Goal: Task Accomplishment & Management: Complete application form

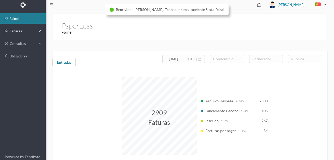
click at [11, 30] on span "Faturas" at bounding box center [22, 30] width 29 height 5
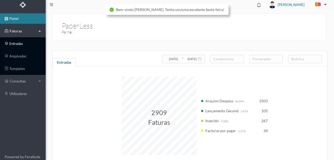
click at [16, 43] on link "entradas" at bounding box center [23, 43] width 46 height 10
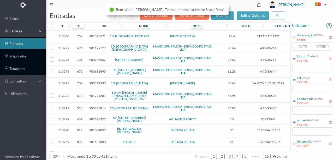
click at [89, 3] on header "[PERSON_NAME]" at bounding box center [190, 5] width 288 height 10
click at [98, 36] on span "901843571" at bounding box center [97, 36] width 16 height 4
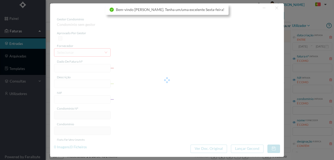
type input "FT FAC.A/51222"
type input "901843571"
type input "[DATE]"
type input "98.40"
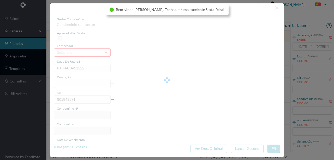
type input "702"
type input "ED. R. DR. MELO LEOTE 262"
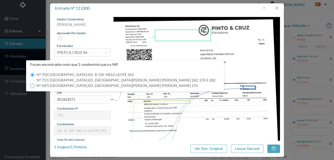
click at [32, 86] on input "Nº: 587 | Nome: ED. [GEOGRAPHIC_DATA][PERSON_NAME] [PERSON_NAME] 276" at bounding box center [32, 86] width 4 height 4
type input "587"
type input "ED. [GEOGRAPHIC_DATA][PERSON_NAME] [PERSON_NAME] 276"
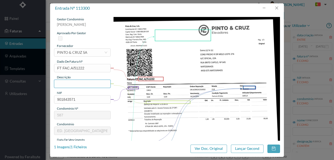
click at [59, 82] on input "text" at bounding box center [82, 84] width 57 height 8
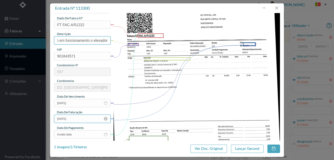
scroll to position [52, 0]
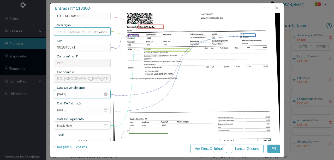
type input "Reparação e colocação em funcionamento o elevador"
click at [80, 95] on input "[DATE]" at bounding box center [82, 94] width 57 height 8
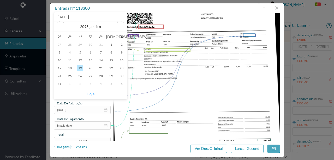
click at [92, 92] on link "Hoje" at bounding box center [91, 94] width 8 height 10
type input "[DATE]"
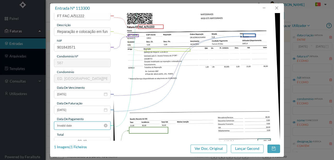
click at [79, 125] on input "Invalid date" at bounding box center [82, 125] width 57 height 8
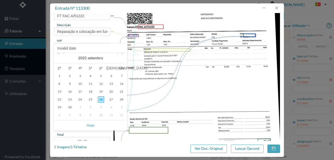
drag, startPoint x: 187, startPoint y: 111, endPoint x: 166, endPoint y: 116, distance: 21.5
click at [187, 110] on img at bounding box center [196, 82] width 167 height 235
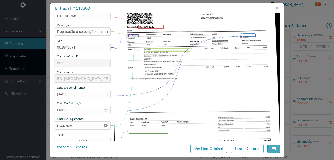
click at [105, 125] on icon "icon: close-circle" at bounding box center [106, 126] width 4 height 4
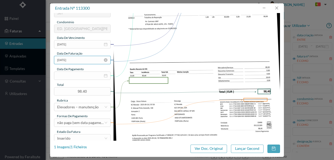
scroll to position [104, 0]
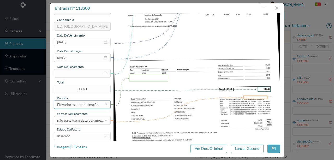
click at [64, 105] on div "Elevadores – manutenção" at bounding box center [77, 105] width 41 height 8
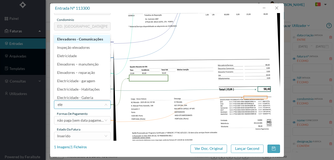
type input "elev"
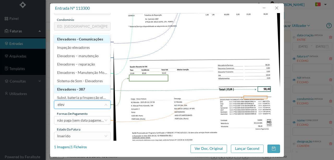
scroll to position [3, 0]
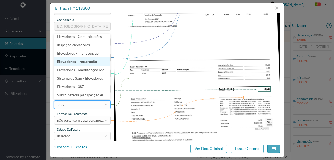
click at [79, 61] on li "Elevadores – reparação" at bounding box center [82, 61] width 56 height 8
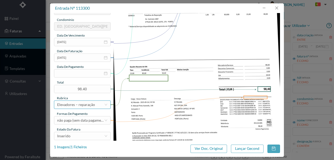
scroll to position [1, 0]
click at [71, 137] on div "Inserido" at bounding box center [80, 136] width 47 height 8
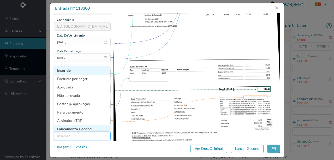
scroll to position [3, 0]
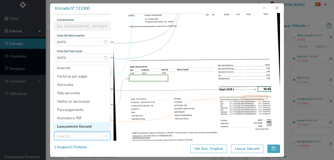
click at [76, 125] on li "Lançamento Gecond" at bounding box center [82, 126] width 56 height 8
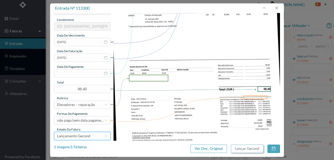
click at [244, 148] on button "Lançar Gecond" at bounding box center [247, 149] width 33 height 8
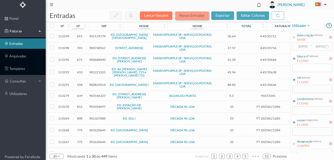
click at [194, 17] on button "Novas Entradas" at bounding box center [192, 15] width 34 height 8
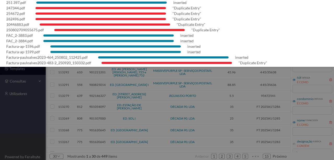
scroll to position [0, 0]
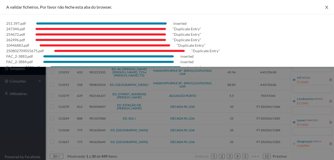
click at [326, 8] on icon "icon: close" at bounding box center [326, 7] width 4 height 4
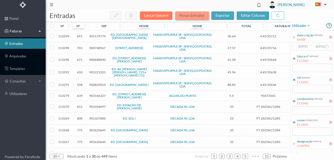
click at [189, 14] on button "Novas Entradas" at bounding box center [192, 15] width 34 height 8
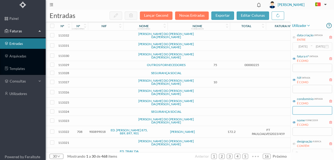
click at [303, 110] on input "text" at bounding box center [312, 110] width 40 height 8
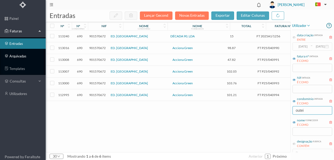
type input "outei"
click at [20, 57] on link "arquivadas" at bounding box center [23, 56] width 46 height 10
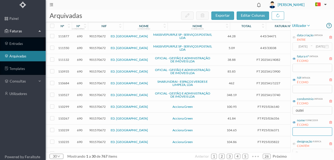
click at [305, 131] on input "text" at bounding box center [312, 131] width 40 height 8
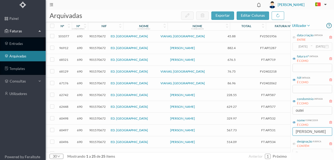
type input "[PERSON_NAME]"
click at [95, 59] on span "901570672" at bounding box center [97, 60] width 16 height 4
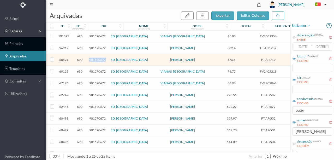
click at [95, 59] on span "901570672" at bounding box center [97, 60] width 16 height 4
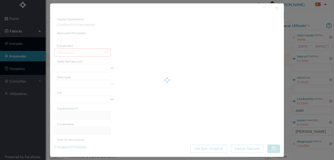
type input "FT AP/719"
type input "despesas contencioso fração AM"
type input "901570672"
type input "[DATE]"
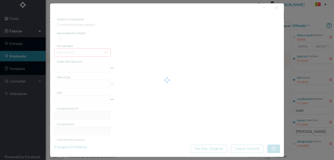
type input "[DATE]"
type input "676.50"
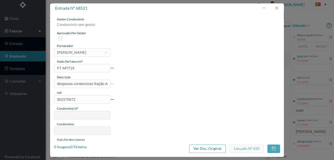
type input "690"
type input "ED. [GEOGRAPHIC_DATA]"
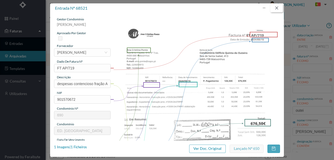
click at [279, 7] on button "button" at bounding box center [276, 8] width 13 height 8
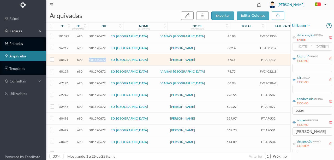
click at [18, 44] on link "entradas" at bounding box center [23, 43] width 46 height 10
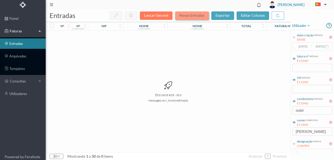
click at [188, 16] on button "Novas Entradas" at bounding box center [192, 15] width 34 height 8
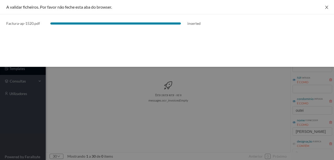
click at [327, 9] on button "Close" at bounding box center [326, 7] width 15 height 15
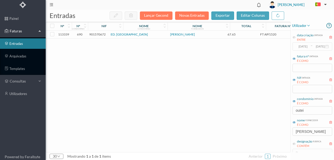
click at [95, 34] on span "901570672" at bounding box center [97, 34] width 16 height 4
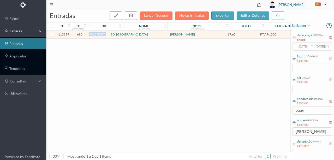
click at [95, 34] on span "901570672" at bounding box center [97, 34] width 16 height 4
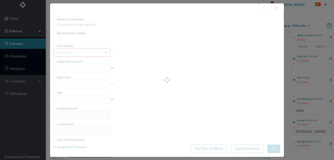
type input "FT AP/1520"
type input "901570672"
type input "[DATE]"
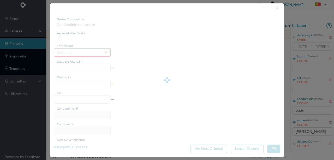
type input "67.65"
type input "690"
type input "ED. [GEOGRAPHIC_DATA]"
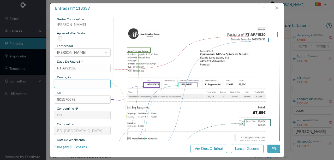
click at [69, 84] on input "text" at bounding box center [82, 84] width 57 height 8
click at [99, 84] on input "Honorarios Fase 1 - Envio de 1ª carta - Fração H" at bounding box center [82, 84] width 57 height 8
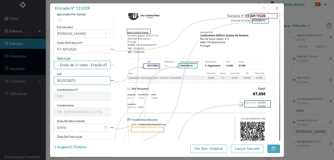
scroll to position [52, 0]
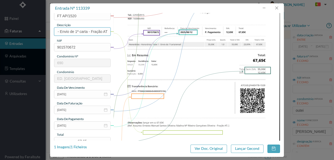
type input "Honorarios Fase 1 - Envio de 1ª carta - Fração AT"
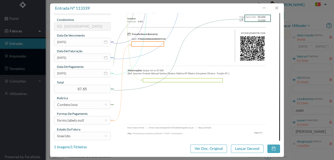
scroll to position [122, 0]
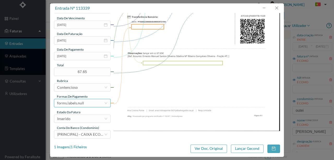
drag, startPoint x: 83, startPoint y: 104, endPoint x: 85, endPoint y: 98, distance: 6.0
click at [83, 104] on div "forms.labels.null" at bounding box center [80, 103] width 47 height 8
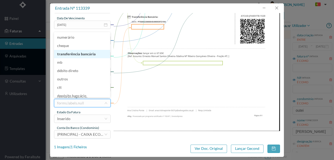
click at [86, 52] on li "transferência bancária" at bounding box center [82, 54] width 56 height 8
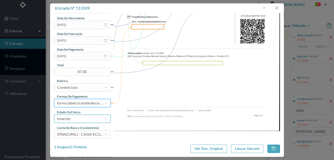
click at [73, 118] on div "Inserido" at bounding box center [80, 119] width 47 height 8
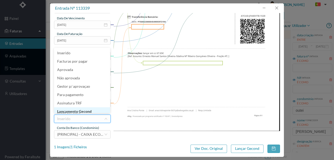
scroll to position [3, 0]
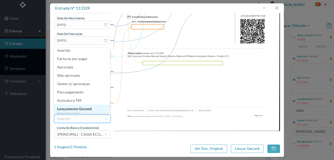
click at [81, 109] on li "Lançamento Gecond" at bounding box center [82, 109] width 56 height 8
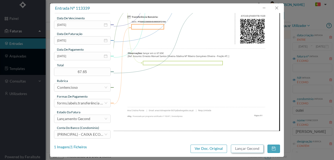
click at [239, 149] on button "Lançar Gecond" at bounding box center [247, 149] width 33 height 8
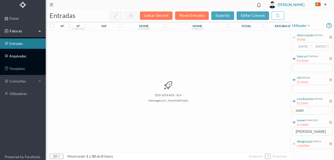
click at [20, 56] on link "arquivadas" at bounding box center [23, 56] width 46 height 10
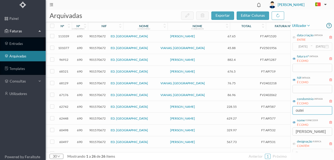
drag, startPoint x: 312, startPoint y: 110, endPoint x: 233, endPoint y: 111, distance: 79.3
click at [251, 115] on div "arquivadas exportar editar colunas nº nº condomínio nif nome condomínio nome fo…" at bounding box center [190, 85] width 288 height 150
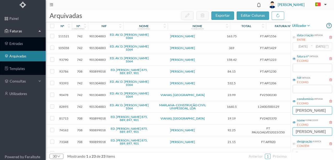
type input "[PERSON_NAME]"
drag, startPoint x: 305, startPoint y: 132, endPoint x: 248, endPoint y: 130, distance: 56.4
click at [248, 131] on div "arquivadas exportar editar colunas nº nº condomínio nif nome condomínio nome fo…" at bounding box center [190, 85] width 288 height 150
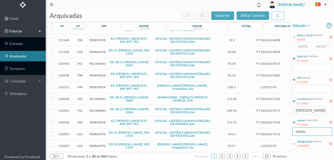
scroll to position [104, 0]
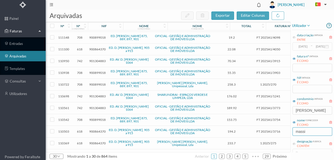
type input "MASSIVE"
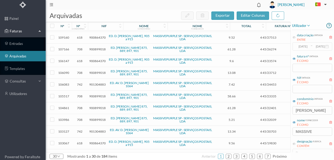
click at [101, 47] on span "900899018" at bounding box center [97, 49] width 16 height 4
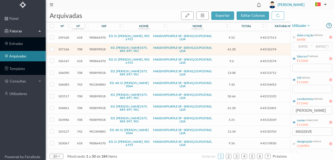
click at [101, 47] on span "900899018" at bounding box center [97, 49] width 16 height 4
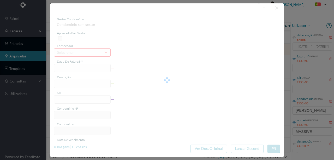
type input "4 45/26274"
type input "Serviço [PERSON_NAME]"
type input "900899018"
type input "[DATE]"
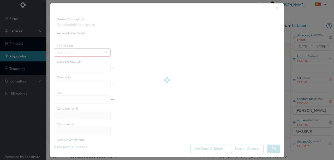
type input "[DATE]"
type input "61.28"
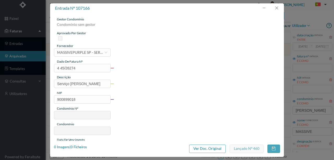
type input "708"
type input "ED. [PERSON_NAME] 875, 889, 897, 901"
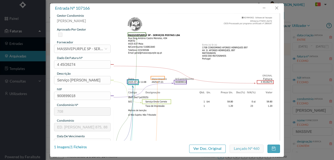
scroll to position [0, 0]
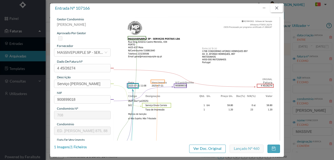
click at [276, 8] on button "button" at bounding box center [276, 8] width 13 height 8
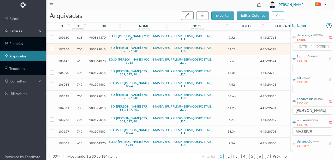
click at [97, 106] on span "900899018" at bounding box center [97, 108] width 16 height 4
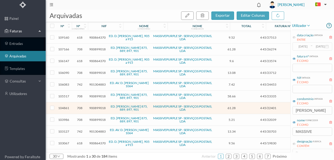
click at [95, 106] on span "900899018" at bounding box center [97, 108] width 16 height 4
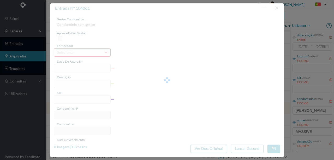
type input "4 45/22401"
type input "Serviço [PERSON_NAME]"
type input "900899018"
type input "[DATE]"
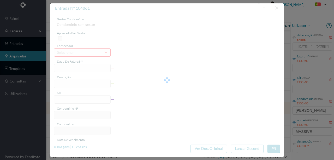
type input "[DATE]"
type input "61.28"
type input "708"
type input "ED. [PERSON_NAME] 875, 889, 897, 901"
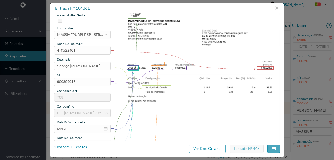
scroll to position [17, 0]
click at [275, 10] on button "button" at bounding box center [276, 8] width 13 height 8
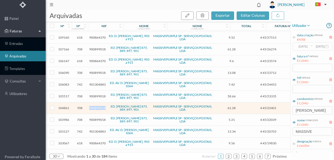
click at [97, 106] on span "900899018" at bounding box center [97, 108] width 16 height 4
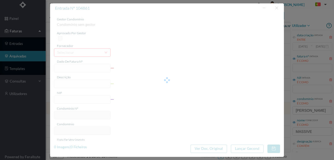
type input "4 45/22401"
type input "Serviço [PERSON_NAME]"
type input "900899018"
type input "[DATE]"
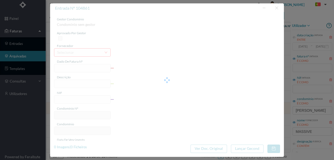
type input "[DATE]"
type input "61.28"
type input "708"
type input "ED. [PERSON_NAME] 875, 889, 897, 901"
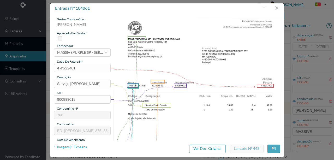
click at [79, 149] on div "1 Imagens | 1 Ficheiros" at bounding box center [70, 147] width 33 height 5
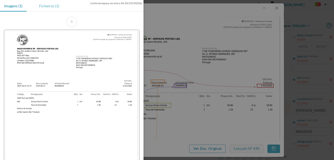
click at [50, 8] on div "Ficheiros (1)" at bounding box center [49, 6] width 28 height 12
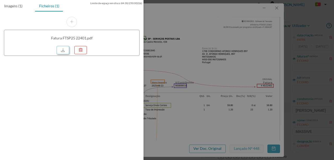
click at [62, 47] on link at bounding box center [63, 50] width 13 height 8
click at [191, 31] on div at bounding box center [167, 80] width 334 height 160
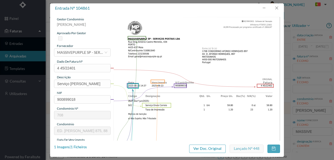
click at [19, 43] on div "entrada nº 104861 gestor condomínio [PERSON_NAME] aprovado por gestor fornecedo…" at bounding box center [167, 80] width 334 height 160
drag, startPoint x: 279, startPoint y: 7, endPoint x: 201, endPoint y: 23, distance: 78.8
click at [278, 7] on button "button" at bounding box center [276, 8] width 13 height 8
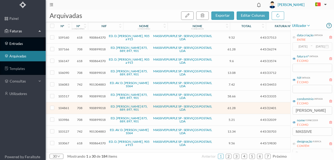
click at [16, 43] on link "entradas" at bounding box center [23, 43] width 46 height 10
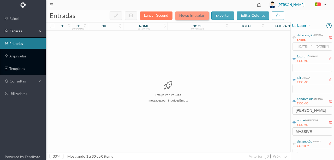
click at [193, 16] on button "Novas Entradas" at bounding box center [192, 15] width 34 height 8
click at [189, 15] on button "Novas Entradas" at bounding box center [192, 15] width 34 height 8
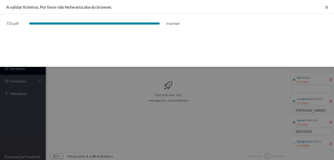
click at [326, 6] on icon "icon: close" at bounding box center [326, 7] width 4 height 4
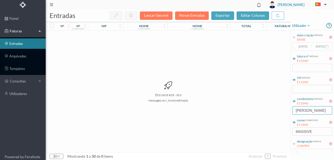
drag, startPoint x: 321, startPoint y: 112, endPoint x: 256, endPoint y: 115, distance: 65.1
click at [256, 115] on div "entradas Lançar Gecond Novas Entradas exportar editar colunas nº nº condomínio …" at bounding box center [190, 85] width 288 height 150
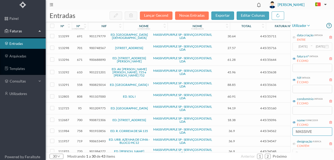
drag, startPoint x: 317, startPoint y: 131, endPoint x: 268, endPoint y: 136, distance: 49.3
click at [272, 137] on div "entradas Lançar Gecond Novas Entradas exportar editar colunas nº nº condomínio …" at bounding box center [190, 85] width 288 height 150
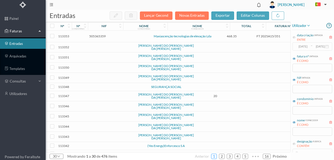
click at [216, 157] on link "1" at bounding box center [213, 156] width 5 height 8
click at [94, 35] on span "505365359" at bounding box center [97, 36] width 16 height 4
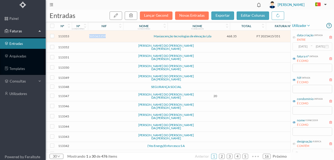
click at [94, 35] on span "505365359" at bounding box center [97, 36] width 16 height 4
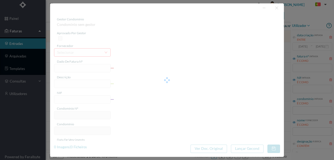
type input "FT 2025A15/351"
type input "505365359"
type input "Invalid date"
type input "[DATE]"
type input "468.35"
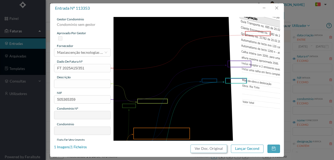
click at [199, 149] on button "Ver Doc. Original" at bounding box center [208, 149] width 37 height 8
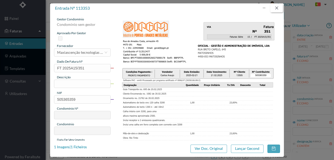
click at [279, 10] on button "button" at bounding box center [276, 8] width 13 height 8
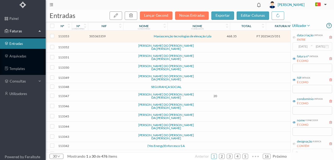
click at [97, 47] on td at bounding box center [113, 47] width 45 height 10
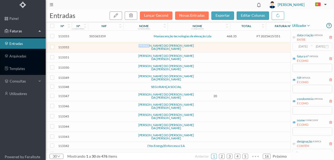
click at [97, 47] on td at bounding box center [113, 47] width 45 height 10
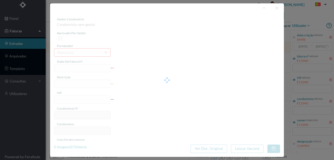
type input "0"
type input "Invalid date"
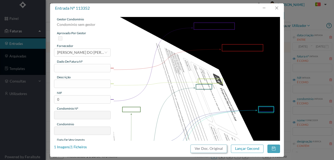
click at [199, 148] on button "Ver Doc. Original" at bounding box center [208, 149] width 37 height 8
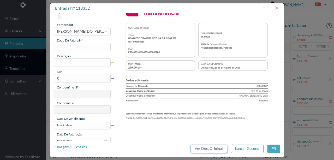
scroll to position [19, 0]
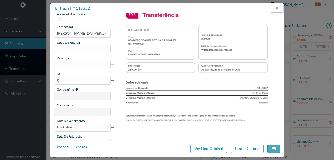
click at [279, 8] on button "button" at bounding box center [276, 8] width 13 height 8
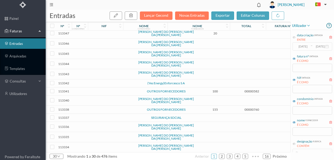
scroll to position [69, 0]
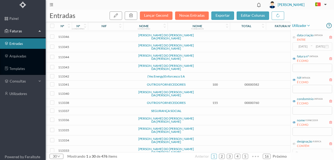
click at [96, 91] on td at bounding box center [113, 94] width 45 height 10
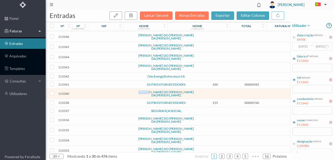
click at [96, 91] on td at bounding box center [113, 94] width 45 height 10
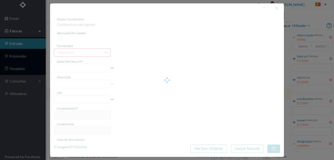
type input "0"
type input "Invalid date"
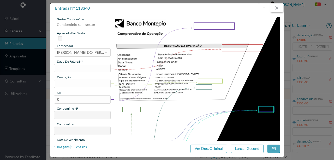
click at [278, 9] on button "button" at bounding box center [276, 8] width 13 height 8
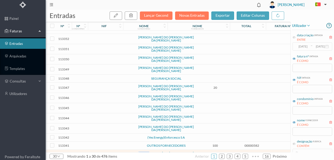
scroll to position [0, 0]
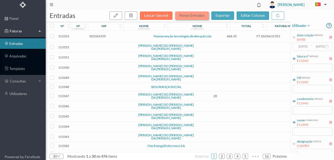
click at [187, 14] on button "Novas Entradas" at bounding box center [192, 15] width 34 height 8
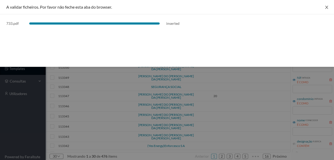
click at [328, 10] on button "Close" at bounding box center [326, 7] width 15 height 15
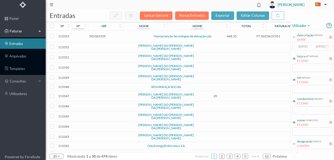
click at [273, 105] on td at bounding box center [287, 106] width 34 height 10
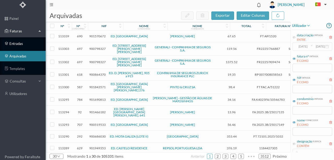
click at [16, 44] on link "entradas" at bounding box center [23, 43] width 46 height 10
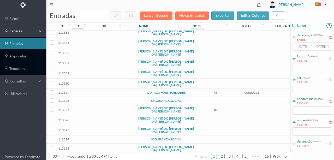
scroll to position [167, 0]
click at [223, 155] on link "2" at bounding box center [221, 156] width 5 height 8
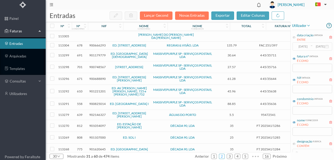
scroll to position [186, 0]
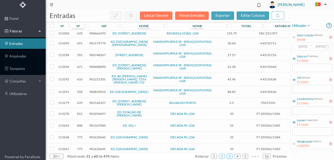
click at [231, 156] on link "3" at bounding box center [229, 156] width 5 height 8
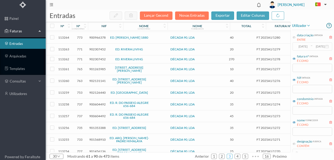
scroll to position [0, 0]
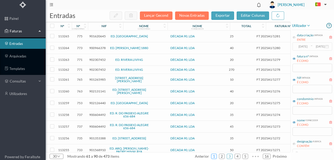
click at [213, 155] on link "1" at bounding box center [213, 156] width 5 height 8
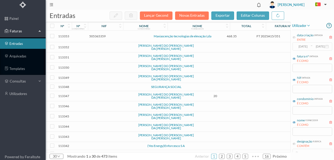
click at [100, 36] on span "505365359" at bounding box center [97, 36] width 16 height 4
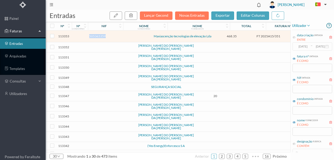
click at [100, 36] on span "505365359" at bounding box center [97, 36] width 16 height 4
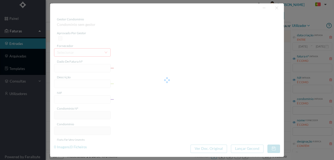
type input "FT 2025A15/351"
type input "505365359"
type input "Invalid date"
type input "[DATE]"
type input "468.35"
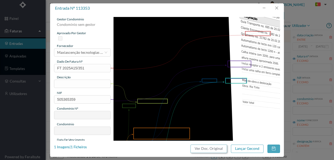
click at [214, 149] on button "Ver Doc. Original" at bounding box center [208, 149] width 37 height 8
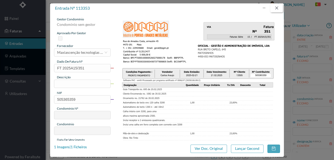
click at [278, 9] on button "button" at bounding box center [276, 8] width 13 height 8
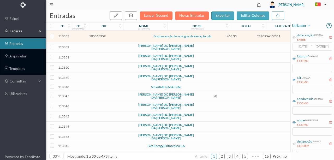
click at [104, 47] on td at bounding box center [113, 47] width 45 height 10
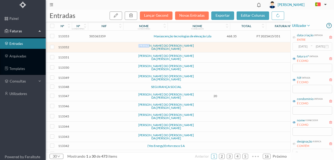
click at [104, 47] on td at bounding box center [113, 47] width 45 height 10
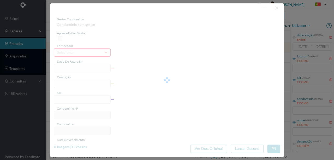
type input "0"
type input "Invalid date"
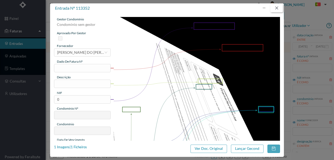
click at [275, 9] on button "button" at bounding box center [276, 8] width 13 height 8
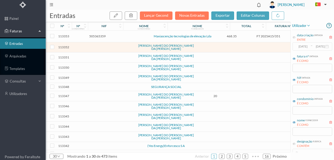
click at [91, 57] on td at bounding box center [113, 57] width 45 height 10
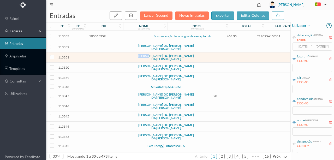
click at [91, 57] on td at bounding box center [113, 57] width 45 height 10
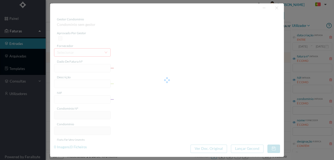
type input "0"
type input "Invalid date"
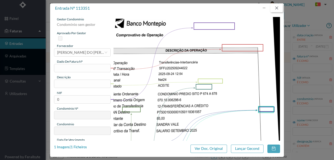
click at [280, 8] on button "button" at bounding box center [276, 8] width 13 height 8
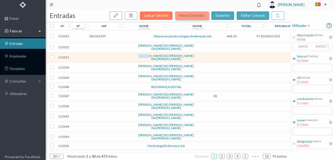
click at [187, 14] on button "Novas Entradas" at bounding box center [192, 15] width 34 height 8
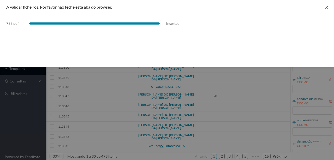
click at [328, 8] on icon "icon: close" at bounding box center [326, 7] width 4 height 4
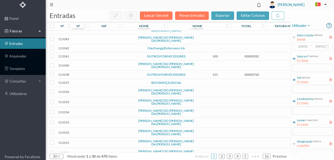
scroll to position [98, 0]
click at [18, 43] on link "entradas" at bounding box center [23, 43] width 46 height 10
click at [194, 16] on button "Novas Entradas" at bounding box center [192, 15] width 34 height 8
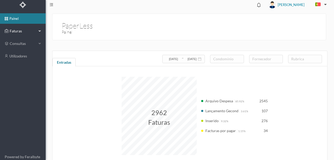
click at [19, 31] on span "Faturas" at bounding box center [22, 30] width 29 height 5
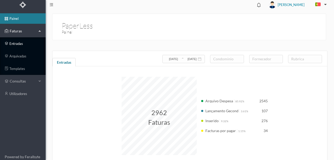
click at [20, 44] on link "entradas" at bounding box center [23, 43] width 46 height 10
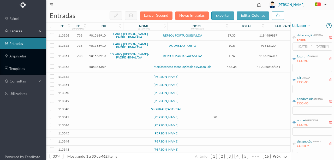
click at [94, 35] on span "901568910" at bounding box center [97, 35] width 16 height 4
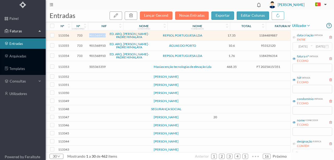
click at [94, 35] on span "901568910" at bounding box center [97, 35] width 16 height 4
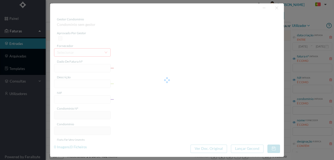
type input "1184489887"
type input "RUA ARQ [PERSON_NAME] PORTO"
type input "901568910"
type input "2025-08-26"
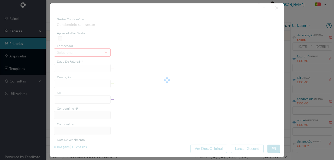
type input "2025-09-10"
type input "17.35"
type input "733"
type input "ED. ARQ. [PERSON_NAME]-PADRE HIMALAYA"
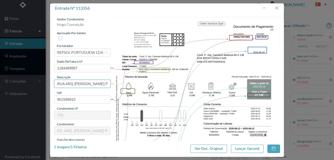
scroll to position [0, 16]
drag, startPoint x: 55, startPoint y: 81, endPoint x: 203, endPoint y: 85, distance: 147.4
click at [196, 85] on div "gestor condomínio Hugo Conceição aprovado por gestor fornecedor selecionar REPS…" at bounding box center [167, 138] width 226 height 243
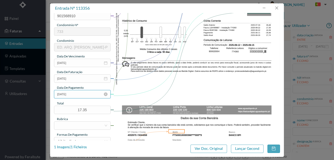
scroll to position [87, 0]
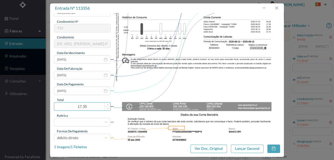
type input "94 Comuns (23.07.2025 a 22.08.2025)"
drag, startPoint x: 88, startPoint y: 107, endPoint x: 71, endPoint y: 106, distance: 17.0
click at [63, 107] on input "17.35" at bounding box center [82, 107] width 56 height 8
type input "27.74"
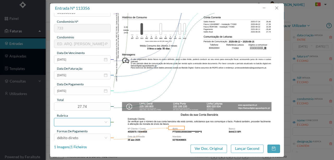
click at [76, 120] on div at bounding box center [80, 122] width 47 height 8
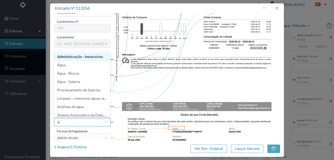
type input "ág"
click at [66, 56] on li "Água" at bounding box center [82, 56] width 56 height 8
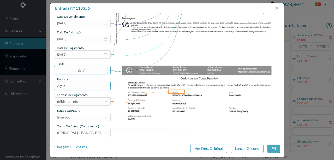
scroll to position [123, 0]
click at [76, 119] on div "Inserido" at bounding box center [80, 117] width 47 height 8
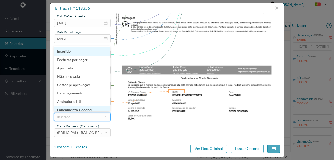
scroll to position [3, 0]
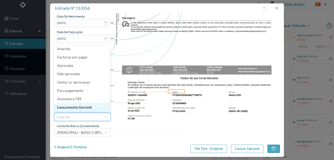
drag, startPoint x: 87, startPoint y: 107, endPoint x: 138, endPoint y: 113, distance: 51.9
click at [87, 107] on li "Lançamento Gecond" at bounding box center [82, 107] width 56 height 8
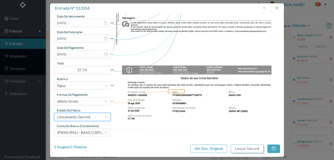
click at [241, 148] on button "Lançar Gecond" at bounding box center [247, 149] width 33 height 8
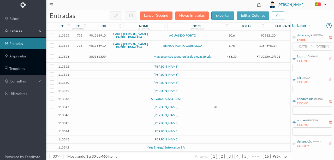
click at [99, 35] on span "901568910" at bounding box center [97, 35] width 16 height 4
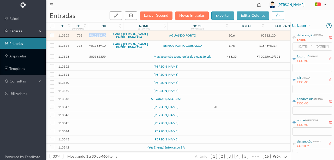
click at [99, 35] on span "901568910" at bounding box center [97, 35] width 16 height 4
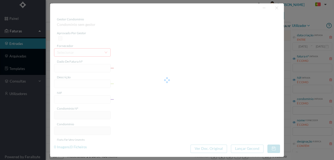
type input "95312120"
type input "RUA ARQ CASSIANO BARBOSA, NR 94, COMUN PORTO"
type input "901568910"
type input "[DATE]"
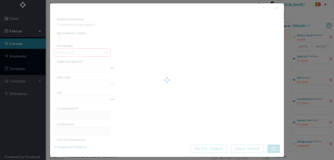
type input "08-08-2025"
type input "10.60"
type input "733"
type input "ED. ARQ. [PERSON_NAME]-PADRE HIMALAYA"
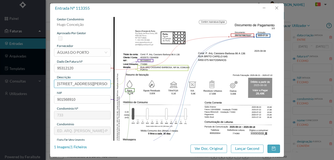
scroll to position [0, 47]
drag, startPoint x: 56, startPoint y: 83, endPoint x: 135, endPoint y: 83, distance: 78.8
click at [135, 83] on div "gestor condomínio Hugo Conceição aprovado por gestor fornecedor selecionar ÁGUA…" at bounding box center [167, 138] width 226 height 243
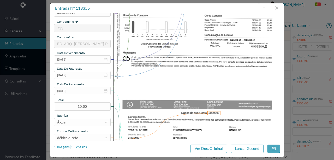
scroll to position [69, 0]
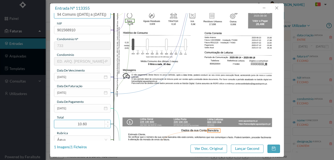
type input "94 Comuns (21.06.2025 a 22.07.2025)"
drag, startPoint x: 91, startPoint y: 124, endPoint x: 70, endPoint y: 123, distance: 21.4
click at [70, 123] on input "10.60" at bounding box center [82, 124] width 56 height 8
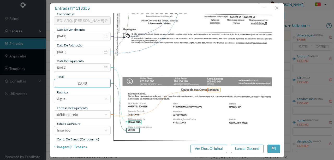
scroll to position [123, 0]
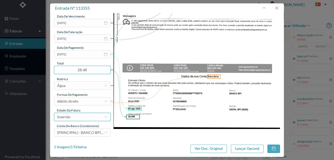
type input "28.48"
click at [76, 118] on div "Inserido" at bounding box center [80, 117] width 47 height 8
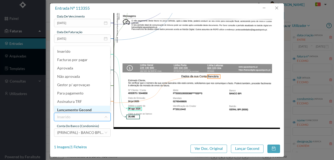
scroll to position [3, 0]
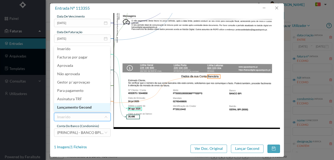
click at [87, 108] on li "Lançamento Gecond" at bounding box center [82, 107] width 56 height 8
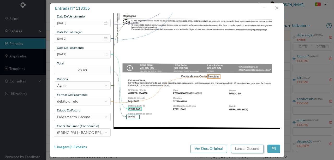
click at [242, 148] on button "Lançar Gecond" at bounding box center [247, 149] width 33 height 8
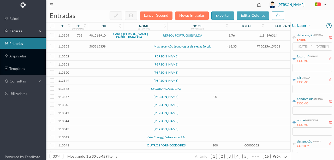
click at [97, 35] on span "901568910" at bounding box center [97, 35] width 16 height 4
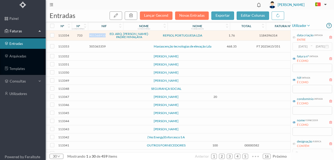
click at [97, 35] on span "901568910" at bounding box center [97, 35] width 16 height 4
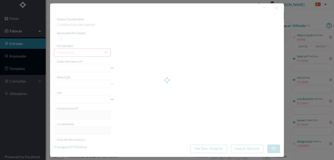
type input "1184396314"
type input "RUA ARQ CASSIANO BARBOS PORTO"
type input "901568910"
type input "2025-07-22"
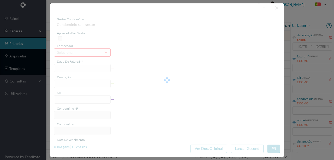
type input "1.76"
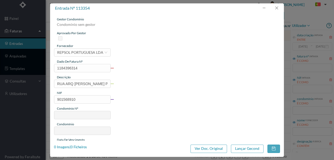
type input "733"
type input "ED. ARQ. [PERSON_NAME]-PADRE HIMALAYA"
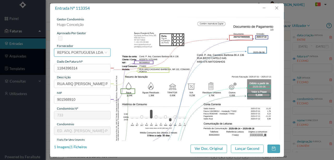
click at [73, 51] on div "REPSOL PORTUGUESA LDA" at bounding box center [80, 53] width 46 height 8
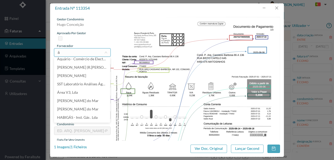
scroll to position [1, 0]
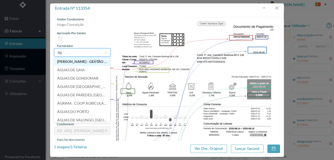
type input "á"
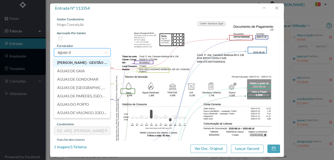
type input "águas do"
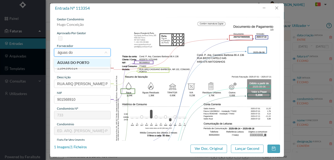
click at [78, 64] on li "ÁGUAS DO PORTO" at bounding box center [82, 62] width 56 height 8
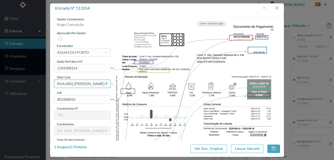
scroll to position [0, 16]
drag, startPoint x: 56, startPoint y: 83, endPoint x: 160, endPoint y: 88, distance: 103.4
click at [160, 88] on div "gestor condomínio Hugo Conceição aprovado por gestor fornecedor selecionar ÁGUA…" at bounding box center [167, 138] width 226 height 243
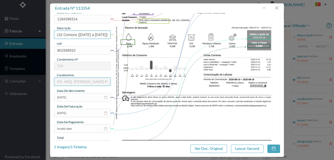
scroll to position [52, 0]
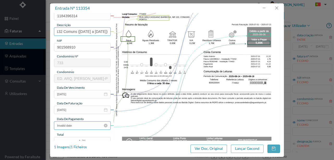
type input "132 Comuns (01.07.2025 a 21.07.2025)"
click at [78, 125] on input "Invalid date" at bounding box center [82, 125] width 57 height 8
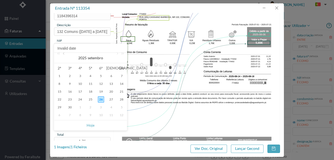
click at [64, 54] on link at bounding box center [64, 58] width 5 height 10
click at [80, 84] on div "6" at bounding box center [80, 84] width 6 height 6
type input "2025-08-06"
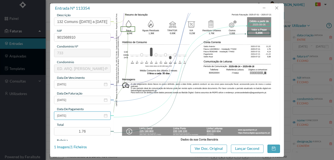
scroll to position [69, 0]
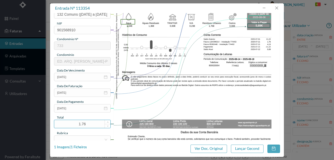
drag, startPoint x: 87, startPoint y: 124, endPoint x: 64, endPoint y: 124, distance: 23.5
click at [64, 124] on input "1.76" at bounding box center [82, 124] width 56 height 8
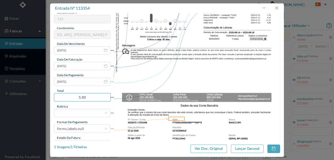
scroll to position [104, 0]
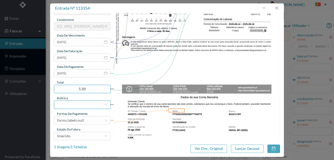
type input "5.89"
click at [61, 105] on div at bounding box center [80, 105] width 47 height 8
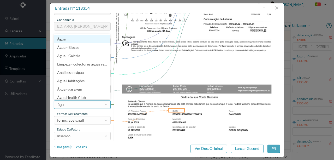
type input "água"
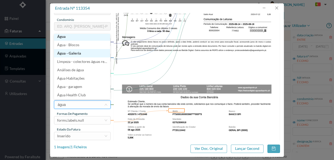
scroll to position [1, 0]
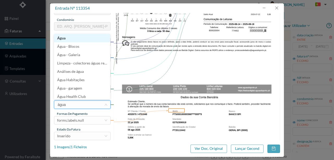
click at [64, 40] on li "Água" at bounding box center [82, 38] width 56 height 8
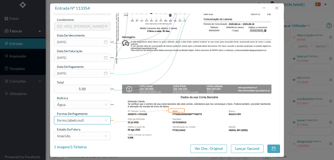
click at [81, 122] on div "forms.labels.null" at bounding box center [70, 120] width 27 height 8
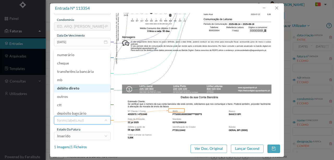
click at [76, 89] on li "débito direto" at bounding box center [82, 88] width 56 height 8
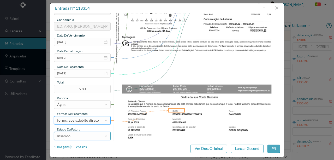
click at [80, 138] on div "Inserido" at bounding box center [80, 136] width 47 height 8
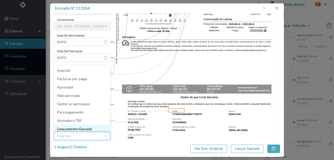
scroll to position [3, 0]
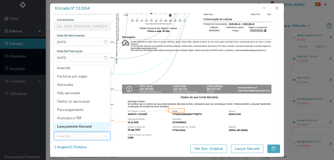
click at [80, 127] on li "Lançamento Gecond" at bounding box center [82, 126] width 56 height 8
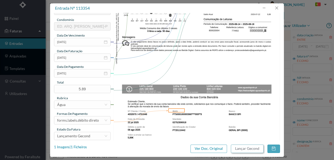
click at [240, 149] on button "Lançar Gecond" at bounding box center [247, 149] width 33 height 8
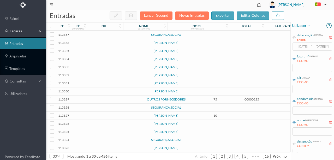
scroll to position [167, 0]
click at [112, 145] on td at bounding box center [113, 148] width 45 height 8
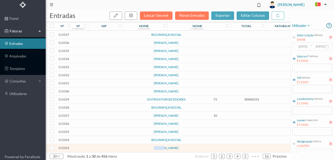
click at [112, 145] on td at bounding box center [113, 148] width 45 height 8
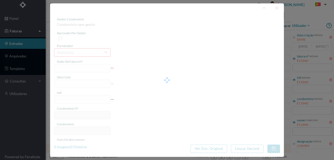
type input "0"
type input "Invalid date"
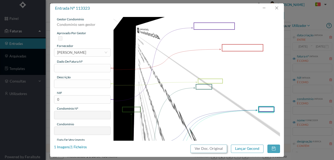
click at [206, 147] on button "Ver Doc. Original" at bounding box center [208, 149] width 37 height 8
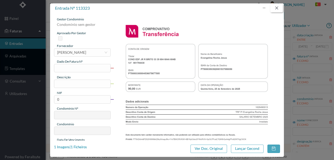
click at [275, 9] on button "button" at bounding box center [276, 8] width 13 height 8
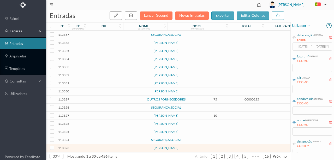
click at [99, 136] on td at bounding box center [113, 140] width 45 height 8
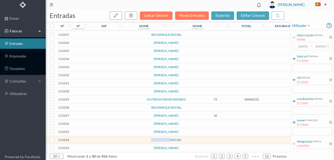
click at [99, 136] on td at bounding box center [113, 140] width 45 height 8
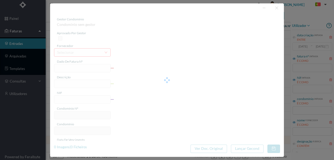
type input "0"
type input "Invalid date"
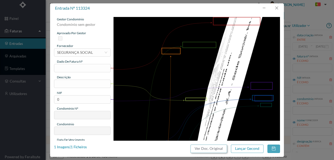
click at [207, 149] on button "Ver Doc. Original" at bounding box center [208, 149] width 37 height 8
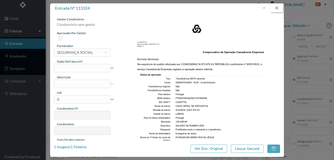
click at [276, 8] on button "button" at bounding box center [276, 8] width 13 height 8
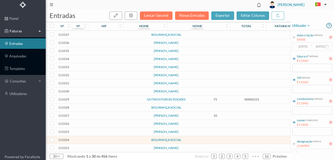
click at [101, 95] on td at bounding box center [113, 99] width 45 height 8
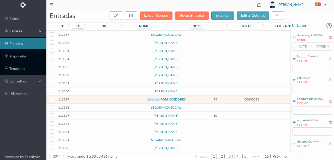
click at [101, 95] on td at bounding box center [113, 99] width 45 height 8
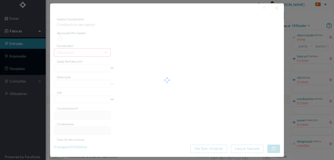
type input "00000225"
type input "SALARIO SETEMBRO 2"
type input "0"
type input "Invalid date"
type input "24-09-2025"
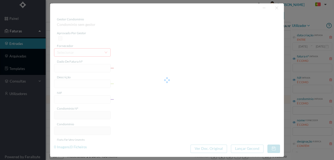
type input "14-09-2025"
type input "75.00"
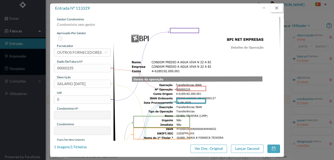
click at [279, 6] on button "button" at bounding box center [276, 8] width 13 height 8
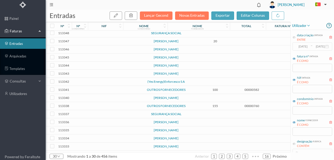
scroll to position [0, 0]
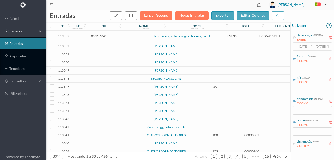
click at [125, 83] on td at bounding box center [113, 79] width 45 height 8
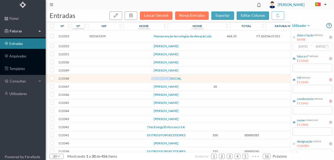
click at [125, 83] on td at bounding box center [113, 79] width 45 height 8
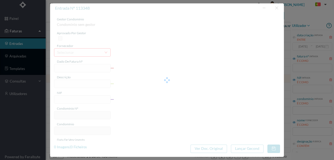
type input "0"
type input "Invalid date"
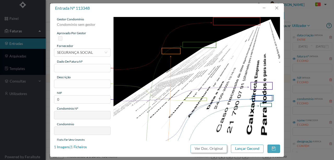
drag, startPoint x: 213, startPoint y: 147, endPoint x: 199, endPoint y: 23, distance: 124.1
click at [212, 147] on button "Ver Doc. Original" at bounding box center [208, 149] width 37 height 8
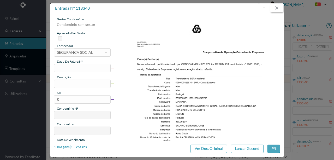
click at [279, 7] on button "button" at bounding box center [276, 8] width 13 height 8
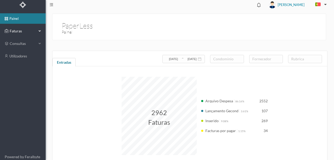
click at [19, 31] on span "Faturas" at bounding box center [22, 30] width 29 height 5
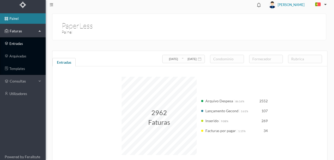
click at [17, 42] on link "entradas" at bounding box center [23, 43] width 46 height 10
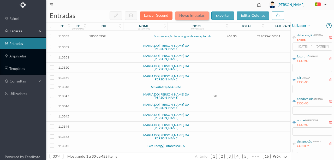
click at [193, 12] on button "Novas Entradas" at bounding box center [192, 15] width 34 height 8
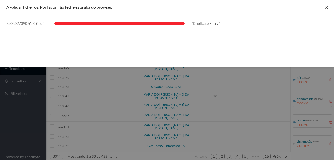
click at [327, 7] on icon "icon: close" at bounding box center [326, 7] width 4 height 4
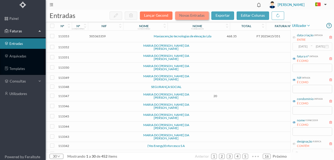
click at [191, 15] on button "Novas Entradas" at bounding box center [192, 15] width 34 height 8
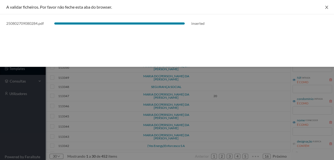
drag, startPoint x: 325, startPoint y: 7, endPoint x: 316, endPoint y: 9, distance: 9.6
click at [325, 7] on icon "icon: close" at bounding box center [326, 7] width 4 height 4
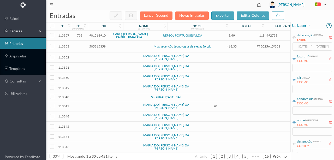
click at [94, 35] on span "901568910" at bounding box center [97, 35] width 16 height 4
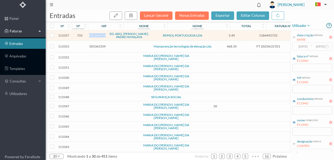
click at [94, 35] on span "901568910" at bounding box center [97, 35] width 16 height 4
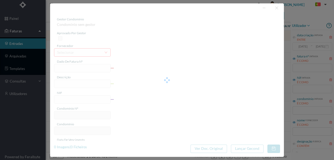
type input "1184492733"
type input "RUA ARQ CASSIANO BARBOS PORTO"
type input "901568910"
type input "2025-08-27"
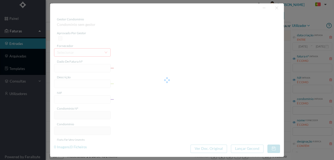
type input "3.49"
type input "733"
type input "ED. ARQ. [PERSON_NAME]-PADRE HIMALAYA"
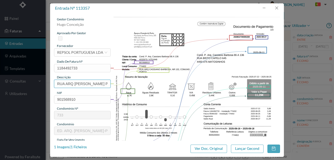
scroll to position [0, 16]
drag, startPoint x: 57, startPoint y: 84, endPoint x: 183, endPoint y: 84, distance: 126.5
click at [183, 84] on div "gestor condomínio Hugo Conceição aprovado por gestor fornecedor selecionar REPS…" at bounding box center [167, 138] width 226 height 243
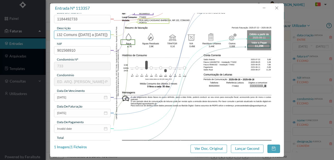
scroll to position [52, 0]
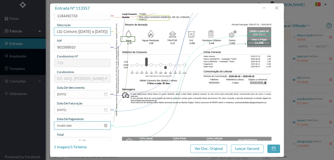
type input "132 Comuns (22.07.2025 a 25.08.2025)"
click at [82, 127] on input "Invalid date" at bounding box center [82, 125] width 57 height 8
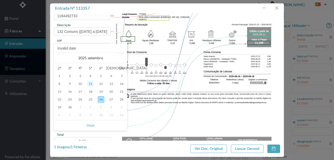
click at [90, 85] on div "11" at bounding box center [90, 84] width 6 height 6
type input "2025-09-11"
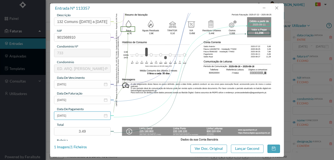
scroll to position [87, 0]
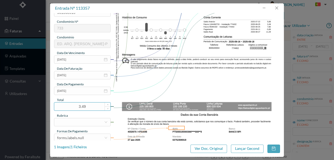
drag, startPoint x: 88, startPoint y: 105, endPoint x: 64, endPoint y: 106, distance: 24.5
click at [64, 106] on input "3.49" at bounding box center [82, 107] width 56 height 8
type input "11.29"
click at [68, 122] on div at bounding box center [80, 122] width 47 height 8
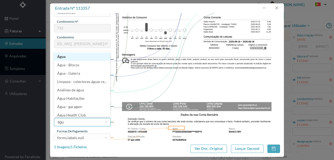
type input "água"
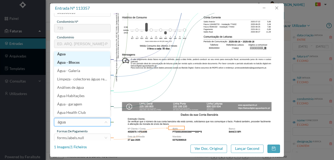
scroll to position [1, 0]
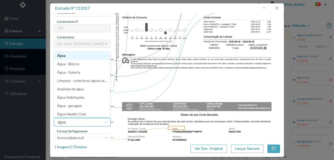
click at [63, 56] on li "Água" at bounding box center [82, 55] width 56 height 8
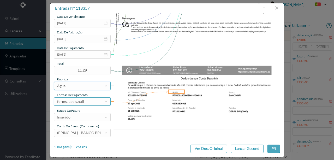
scroll to position [123, 0]
click at [77, 101] on div "forms.labels.null" at bounding box center [70, 101] width 27 height 8
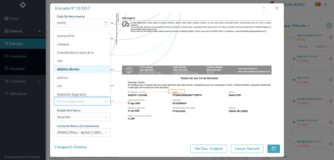
click at [69, 72] on li "débito direto" at bounding box center [82, 69] width 56 height 8
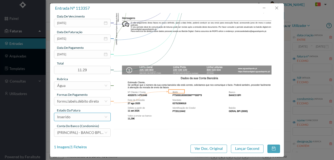
click at [75, 119] on div "Inserido" at bounding box center [80, 117] width 47 height 8
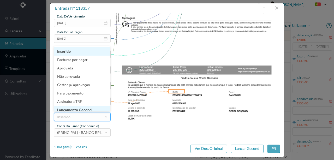
scroll to position [3, 0]
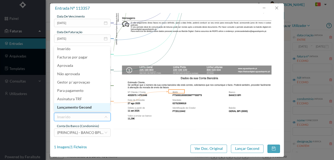
click at [83, 109] on li "Lançamento Gecond" at bounding box center [82, 107] width 56 height 8
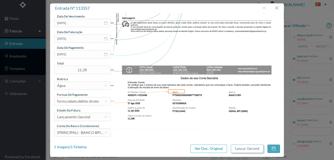
click at [243, 149] on button "Lançar Gecond" at bounding box center [247, 149] width 33 height 8
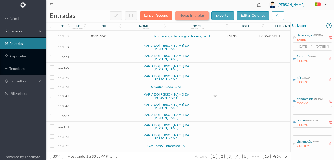
click at [187, 16] on button "Novas Entradas" at bounding box center [192, 15] width 34 height 8
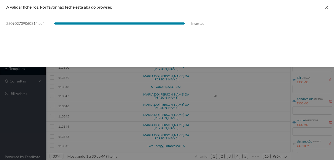
click at [326, 7] on icon "icon: close" at bounding box center [326, 7] width 4 height 4
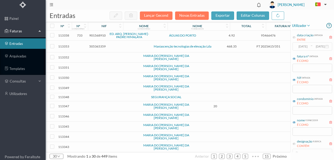
click at [99, 36] on span "901568910" at bounding box center [97, 35] width 16 height 4
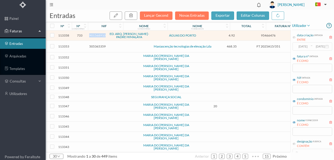
click at [99, 36] on span "901568910" at bounding box center [97, 35] width 16 height 4
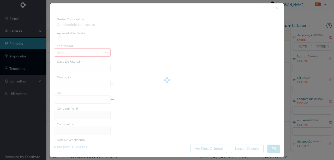
type input "95466476"
type input "RUA ARQ CASSIANO BARBOSA, NR 132, COMUI PORTO"
type input "901568910"
type input "2025-09-19"
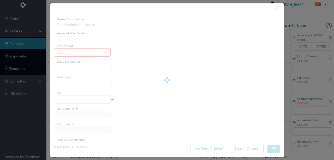
type input "04-10-2025"
type input "4.92"
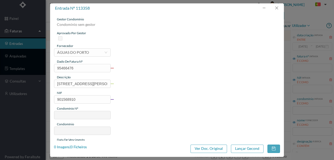
type input "733"
type input "ED. ARQ. [PERSON_NAME]-PADRE HIMALAYA"
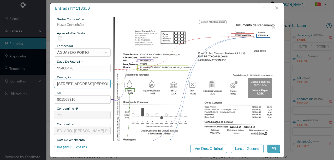
scroll to position [0, 47]
drag, startPoint x: 57, startPoint y: 84, endPoint x: 189, endPoint y: 83, distance: 132.0
click at [189, 83] on div "gestor condomínio Hugo Conceição aprovado por gestor fornecedor selecionar ÁGUA…" at bounding box center [167, 138] width 226 height 243
click at [86, 83] on input "132 Comuns (26.08.2025 19.09.2025)" at bounding box center [82, 84] width 57 height 8
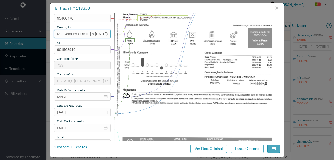
scroll to position [69, 0]
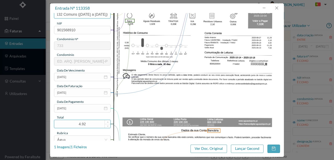
type input "132 Comuns (26.08.2025 a 19.09.2025)"
drag, startPoint x: 88, startPoint y: 122, endPoint x: 69, endPoint y: 124, distance: 19.1
click at [69, 124] on input "4.92" at bounding box center [82, 124] width 56 height 8
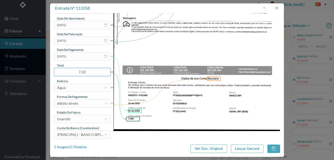
scroll to position [122, 0]
type input "7.02"
click at [75, 119] on div "Inserido" at bounding box center [80, 119] width 47 height 8
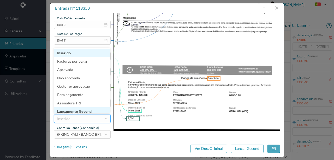
scroll to position [3, 0]
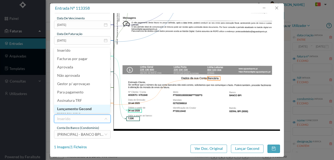
click at [80, 109] on li "Lançamento Gecond" at bounding box center [82, 109] width 56 height 8
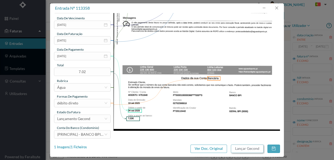
click at [242, 149] on button "Lançar Gecond" at bounding box center [247, 149] width 33 height 8
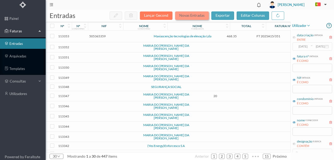
click at [197, 15] on button "Novas Entradas" at bounding box center [192, 15] width 34 height 8
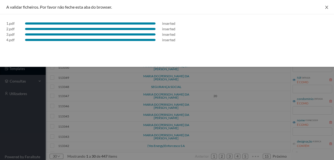
click at [325, 7] on icon "icon: close" at bounding box center [326, 7] width 4 height 4
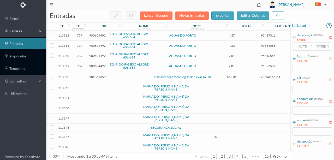
click at [95, 66] on span "900604492" at bounding box center [97, 66] width 16 height 4
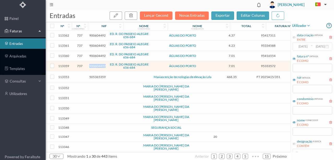
click at [95, 66] on span "900604492" at bounding box center [97, 66] width 16 height 4
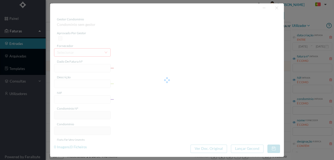
type input "95333572"
type input "RUA PASSEIO ALEGRE, NR 656, COMUNS PORT"
type input "900604492"
type input "2025-08-05"
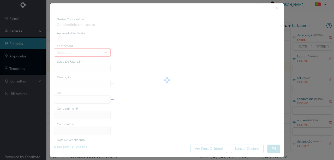
type input "20-08-2025"
type input "7.01"
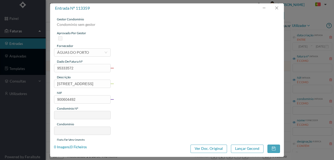
type input "737"
type input "ED. R. DO PASSEIO ALEGRE 656-684"
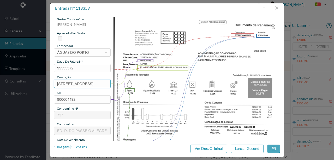
scroll to position [0, 33]
drag, startPoint x: 57, startPoint y: 82, endPoint x: 241, endPoint y: 87, distance: 183.5
click at [229, 82] on div "gestor condomínio Susana Silva aprovado por gestor fornecedor selecionar ÁGUAS …" at bounding box center [167, 138] width 226 height 243
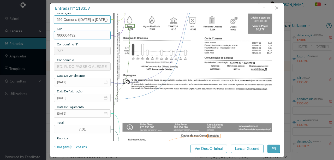
scroll to position [69, 0]
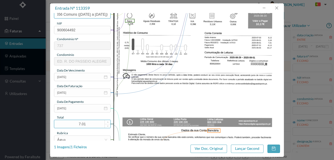
type input "656 Comuns (02.07.2025 a 01.08.2025)"
drag, startPoint x: 92, startPoint y: 123, endPoint x: 53, endPoint y: 127, distance: 39.3
click at [53, 127] on div "gestor condomínio Susana Silva aprovado por gestor fornecedor selecionar ÁGUAS …" at bounding box center [167, 77] width 234 height 128
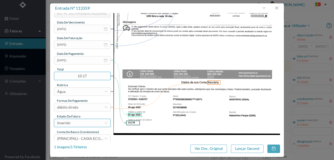
scroll to position [122, 0]
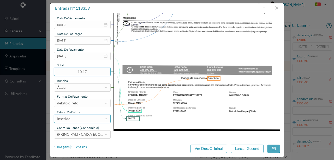
type input "10.17"
click at [80, 119] on div "Inserido" at bounding box center [80, 119] width 47 height 8
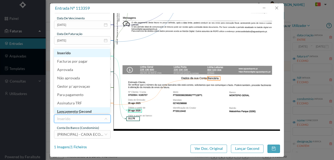
scroll to position [3, 0]
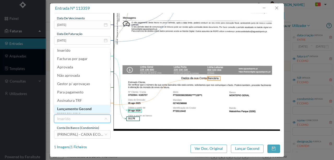
click at [83, 109] on li "Lançamento Gecond" at bounding box center [82, 109] width 56 height 8
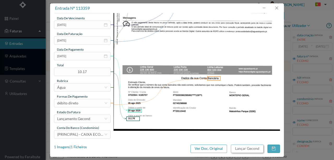
click at [237, 148] on button "Lançar Gecond" at bounding box center [247, 149] width 33 height 8
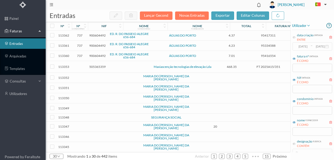
click at [98, 55] on span "900604492" at bounding box center [97, 56] width 16 height 4
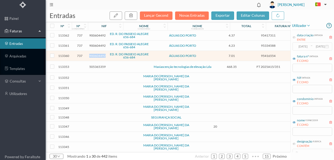
click at [98, 55] on span "900604492" at bounding box center [97, 56] width 16 height 4
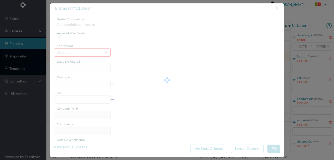
type input "95416554"
type input "RUA PASSEIO ALEGRE, NR 656, COMUNS PORT"
type input "900604492"
type input "2025-09-03"
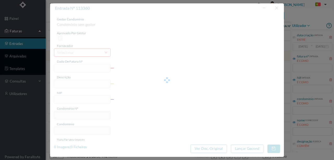
type input "18-09-2025"
type input "7.01"
type input "737"
type input "ED. R. DO PASSEIO ALEGRE 656-684"
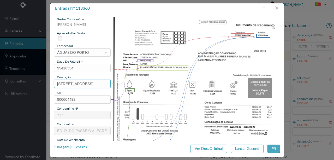
scroll to position [0, 33]
drag, startPoint x: 56, startPoint y: 82, endPoint x: 218, endPoint y: 87, distance: 162.6
click at [218, 87] on div "gestor condomínio Susana Silva aprovado por gestor fornecedor selecionar ÁGUAS …" at bounding box center [167, 138] width 226 height 243
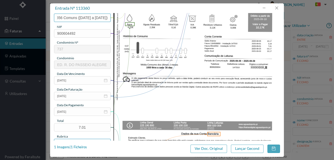
scroll to position [87, 0]
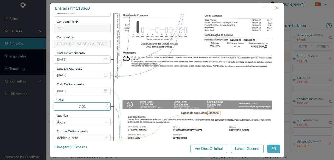
type input "656 Comuns (02.08.2025 a 01.09.2025)"
drag, startPoint x: 91, startPoint y: 108, endPoint x: 56, endPoint y: 105, distance: 34.8
click at [58, 106] on input "7.01" at bounding box center [82, 107] width 56 height 8
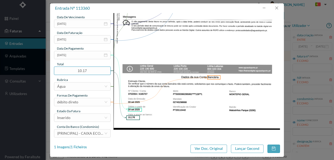
scroll to position [123, 0]
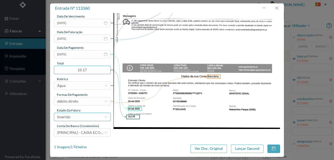
type input "10.17"
click at [82, 118] on div "Inserido" at bounding box center [80, 117] width 47 height 8
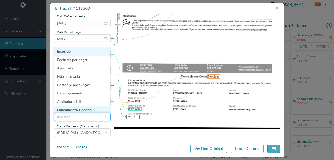
scroll to position [3, 0]
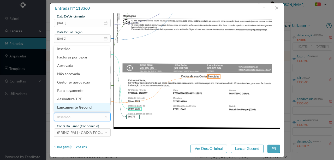
click at [86, 107] on li "Lançamento Gecond" at bounding box center [82, 107] width 56 height 8
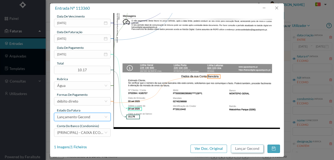
click at [239, 147] on button "Lançar Gecond" at bounding box center [247, 149] width 33 height 8
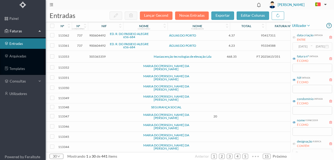
click at [93, 45] on span "900604492" at bounding box center [97, 46] width 16 height 4
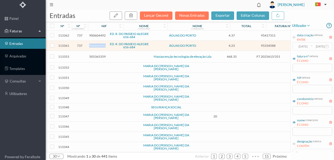
click at [93, 45] on span "900604492" at bounding box center [97, 46] width 16 height 4
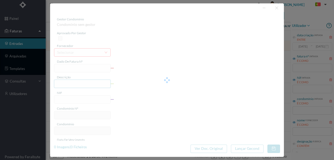
type input "95334588"
type input "RUA PASSEIO ALEGRE, NR 660, TOTALI PORTO"
type input "900604492"
type input "2025-08-05"
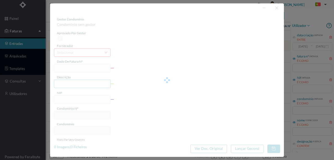
type input "20-08-2025"
type input "4.23"
type input "737"
type input "ED. R. DO PASSEIO ALEGRE 656-684"
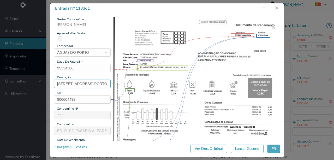
scroll to position [0, 32]
drag, startPoint x: 56, startPoint y: 83, endPoint x: 157, endPoint y: 83, distance: 100.9
click at [155, 83] on div "gestor condomínio Susana Silva aprovado por gestor fornecedor selecionar ÁGUAS …" at bounding box center [167, 138] width 226 height 243
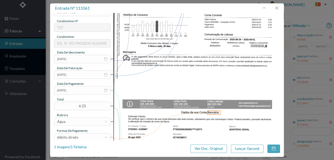
scroll to position [122, 0]
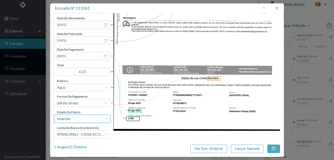
type input "660 Totalizador (03.07.2025 a 01.08.2025)"
click at [84, 122] on div "Inserido" at bounding box center [80, 119] width 47 height 8
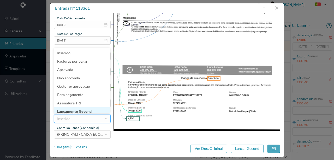
scroll to position [3, 0]
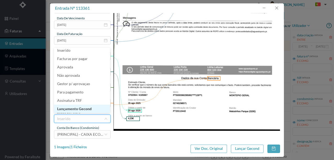
click at [85, 110] on li "Lançamento Gecond" at bounding box center [82, 109] width 56 height 8
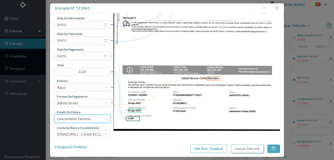
click at [240, 147] on button "Lançar Gecond" at bounding box center [247, 149] width 33 height 8
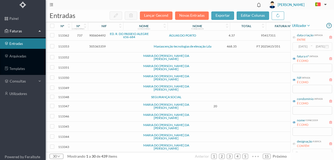
click at [91, 35] on span "900604492" at bounding box center [97, 35] width 16 height 4
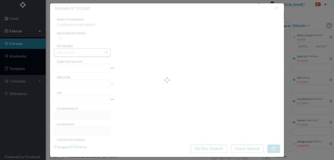
type input "95417311"
type input "RUA PASSEIO ALEGRE, NR 660, TOTALI PORTO"
type input "900604492"
type input "2025-09-03"
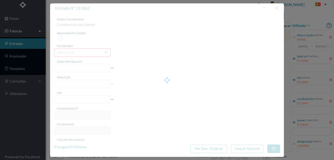
type input "18-09-2025"
type input "4.37"
type input "737"
type input "ED. R. DO PASSEIO ALEGRE 656-684"
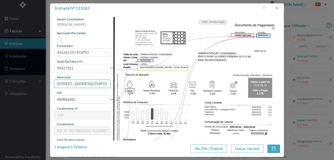
scroll to position [0, 32]
drag, startPoint x: 56, startPoint y: 82, endPoint x: 182, endPoint y: 98, distance: 126.6
click at [182, 98] on div "gestor condomínio Susana Silva aprovado por gestor fornecedor selecionar ÁGUAS …" at bounding box center [167, 138] width 226 height 243
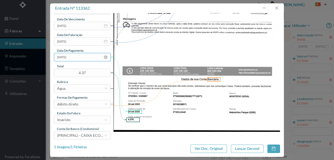
scroll to position [122, 0]
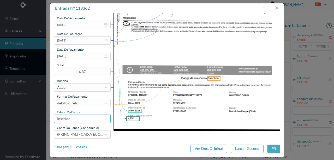
type input "660 Totalizador (02.08.2025 a 01.09.2025)"
click at [83, 118] on div "Inserido" at bounding box center [80, 119] width 47 height 8
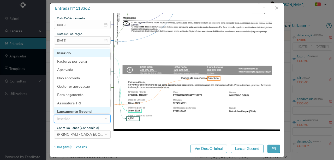
scroll to position [3, 0]
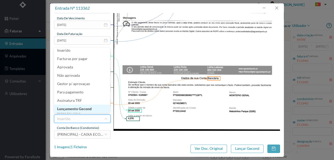
click at [86, 109] on li "Lançamento Gecond" at bounding box center [82, 109] width 56 height 8
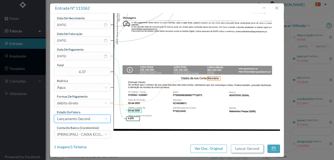
click at [249, 148] on button "Lançar Gecond" at bounding box center [247, 149] width 33 height 8
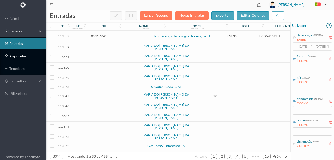
click at [21, 55] on link "arquivadas" at bounding box center [23, 56] width 46 height 10
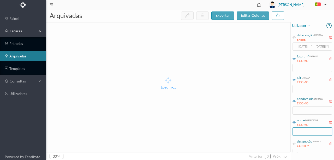
drag, startPoint x: 300, startPoint y: 131, endPoint x: 306, endPoint y: 136, distance: 7.9
click at [301, 131] on input "text" at bounding box center [312, 131] width 40 height 8
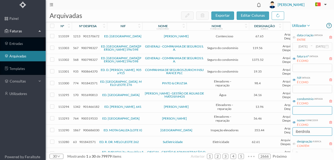
type input "iberdrola"
click at [301, 112] on input "text" at bounding box center [312, 110] width 40 height 8
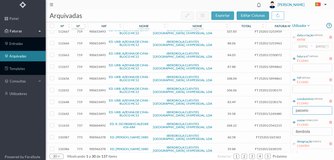
scroll to position [122, 0]
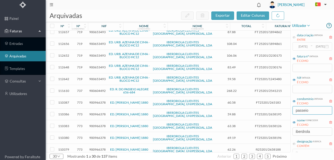
type input "passeio"
click at [96, 89] on span "900604492" at bounding box center [97, 91] width 16 height 4
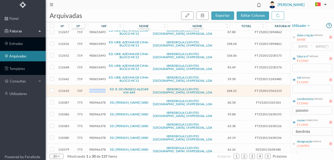
click at [96, 89] on span "900604492" at bounding box center [97, 91] width 16 height 4
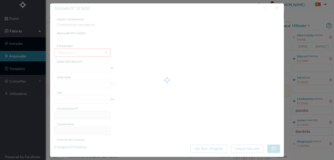
type input "FT 25201/2541215"
type input "660 (17.07.2025 a 17.08.2025)"
type input "900604492"
type input "08-01-2025"
type input "21-08-2025"
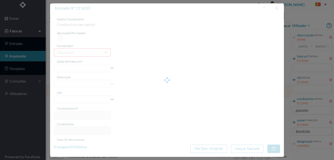
type input "18-09-2025"
type input "268.22"
type input "737"
type input "ED. R. DO PASSEIO ALEGRE 656-684"
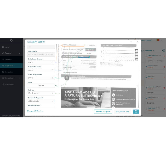
scroll to position [123, 0]
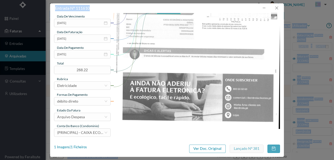
drag, startPoint x: 205, startPoint y: 8, endPoint x: 344, endPoint y: 8, distance: 139.3
click at [334, 8] on html "painel Faturas entradas arquivadas templates consultas utilizadores Powered by …" at bounding box center [167, 80] width 334 height 160
click at [81, 147] on div "1 Imagens | 1 Ficheiros" at bounding box center [70, 147] width 33 height 5
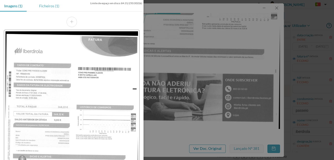
click at [49, 6] on div "Ficheiros (1)" at bounding box center [49, 6] width 28 height 12
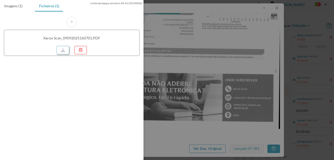
click at [65, 49] on link at bounding box center [63, 50] width 13 height 8
drag, startPoint x: 200, startPoint y: 79, endPoint x: 227, endPoint y: 47, distance: 42.0
click at [200, 77] on div at bounding box center [167, 80] width 334 height 160
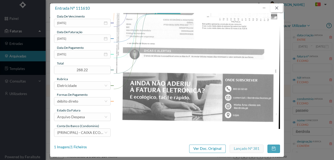
click at [276, 7] on button "button" at bounding box center [276, 8] width 13 height 8
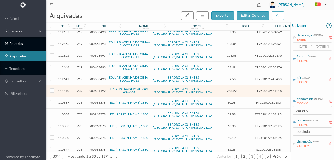
click at [23, 44] on link "entradas" at bounding box center [23, 43] width 46 height 10
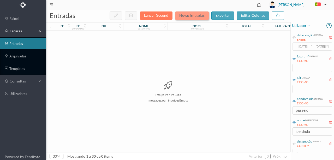
click at [193, 16] on button "Novas Entradas" at bounding box center [192, 15] width 34 height 8
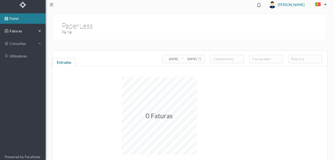
click at [16, 32] on span "Faturas" at bounding box center [22, 30] width 29 height 5
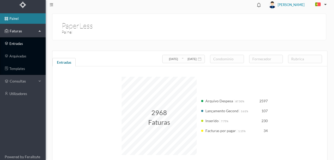
click at [19, 43] on link "entradas" at bounding box center [23, 43] width 46 height 10
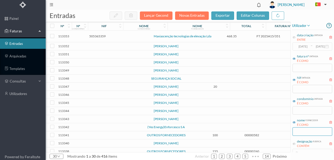
click at [302, 130] on input "text" at bounding box center [312, 131] width 40 height 8
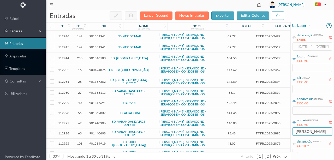
type input "fernando"
click at [303, 112] on input "text" at bounding box center [312, 110] width 40 height 8
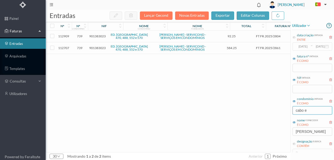
type input "cabo e"
click at [99, 50] on span "901383023" at bounding box center [97, 48] width 16 height 4
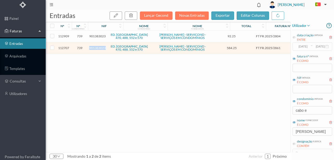
click at [99, 50] on span "901383023" at bounding box center [97, 48] width 16 height 4
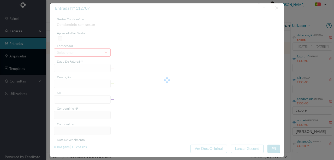
type input "FT FR.2025/2861"
type input "901383023"
type input "0007-09-10"
type input "2025-09-10"
type input "584.25"
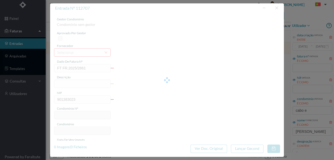
type input "739"
type input "ED. CABO ESPICHEL 470, 488, 552 e 570"
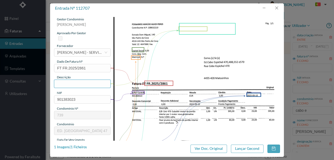
click at [68, 86] on input "text" at bounding box center [82, 84] width 57 height 8
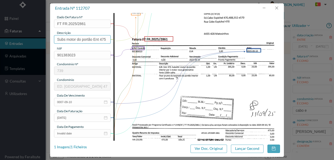
scroll to position [69, 0]
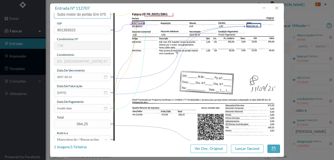
type input "Subs motor do portão Ent 475"
click at [78, 109] on input "Invalid date" at bounding box center [82, 108] width 57 height 8
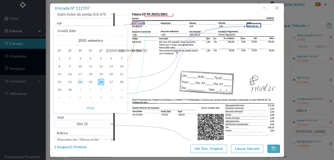
click at [83, 82] on div "24" at bounding box center [80, 82] width 6 height 6
type input "2025-09-24"
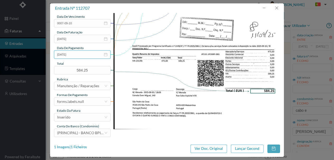
scroll to position [123, 0]
click at [93, 100] on div "forms.labels.null" at bounding box center [80, 101] width 47 height 8
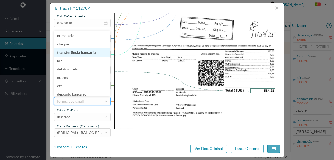
click at [84, 53] on li "transferência bancária" at bounding box center [82, 52] width 56 height 8
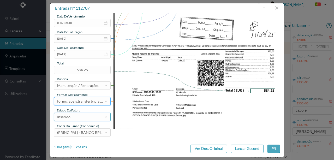
click at [80, 117] on div "Inserido" at bounding box center [80, 117] width 47 height 8
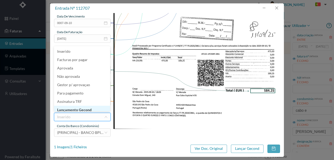
scroll to position [3, 0]
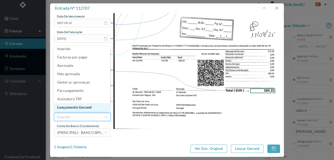
drag, startPoint x: 83, startPoint y: 108, endPoint x: 143, endPoint y: 120, distance: 60.6
click at [84, 108] on li "Lançamento Gecond" at bounding box center [82, 107] width 56 height 8
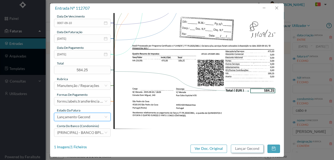
click at [247, 148] on button "Lançar Gecond" at bounding box center [247, 149] width 33 height 8
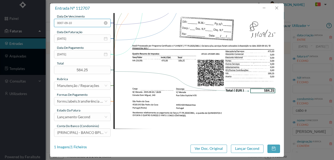
click at [85, 21] on input "0007-09-10" at bounding box center [82, 23] width 57 height 8
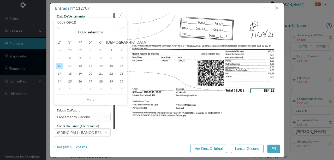
click at [94, 101] on span "Hoje" at bounding box center [90, 99] width 66 height 10
click at [90, 101] on link "Hoje" at bounding box center [91, 99] width 8 height 10
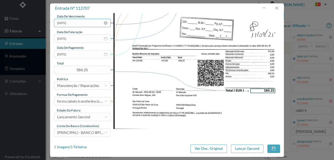
click at [81, 23] on input "[DATE]" at bounding box center [82, 23] width 57 height 8
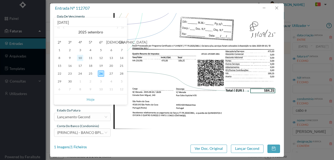
click at [80, 57] on div "10" at bounding box center [80, 58] width 6 height 6
type input "2025-09-10"
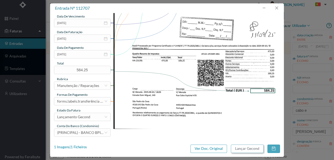
click at [236, 149] on button "Lançar Gecond" at bounding box center [247, 149] width 33 height 8
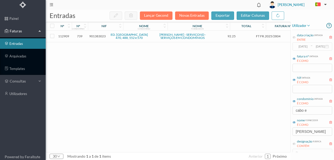
click at [92, 38] on span "901383023" at bounding box center [97, 36] width 16 height 4
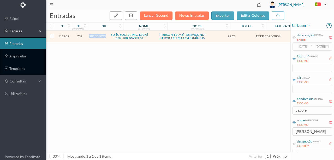
click at [92, 38] on span "901383023" at bounding box center [97, 36] width 16 height 4
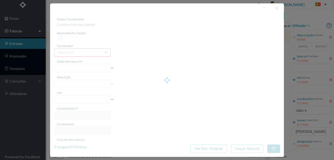
type input "FT FR.2025/2804"
type input "901383023"
type input "3025-01-07"
type input "2025-07-28"
type input "92.25"
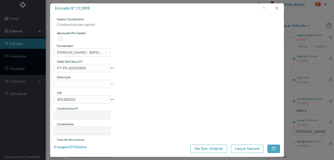
type input "739"
type input "ED. CABO ESPICHEL 470, 488, 552 e 570"
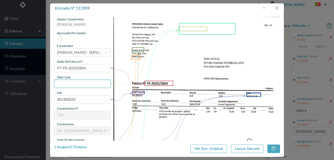
click at [71, 83] on input "text" at bounding box center [82, 84] width 57 height 8
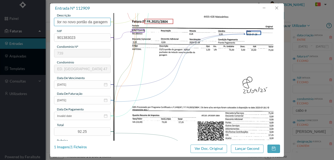
scroll to position [69, 0]
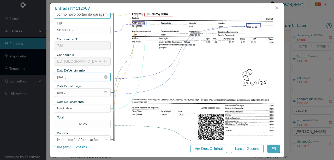
type input "Aplicar puxador no novo portão da garagem"
click at [83, 79] on input "3025-01-07" at bounding box center [82, 77] width 57 height 8
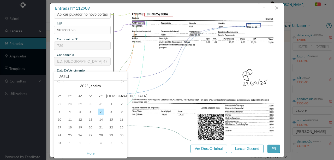
click at [94, 153] on span "Hoje" at bounding box center [90, 153] width 66 height 10
click at [92, 153] on link "Hoje" at bounding box center [91, 153] width 8 height 10
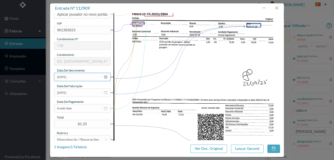
click at [88, 77] on input "[DATE]" at bounding box center [82, 77] width 57 height 8
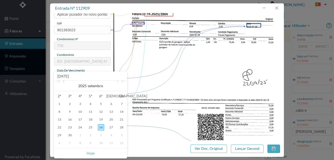
click at [66, 82] on link at bounding box center [64, 86] width 5 height 10
click at [59, 135] on div "28" at bounding box center [59, 135] width 6 height 6
type input "2025-07-28"
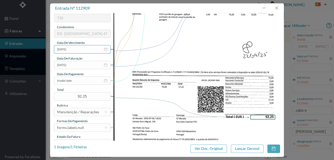
scroll to position [104, 0]
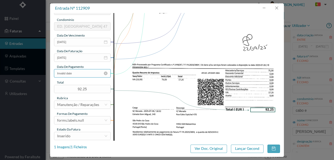
click at [84, 75] on input "Invalid date" at bounding box center [82, 73] width 57 height 8
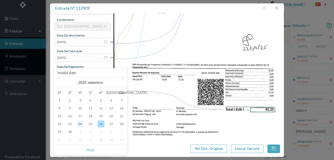
click at [80, 125] on div "24" at bounding box center [80, 124] width 6 height 6
type input "2025-09-24"
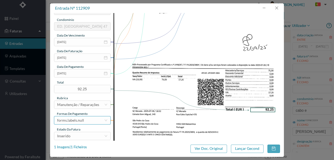
click at [84, 122] on div "forms.labels.null" at bounding box center [80, 120] width 47 height 8
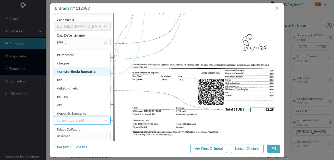
click at [87, 73] on li "transferência bancária" at bounding box center [82, 71] width 56 height 8
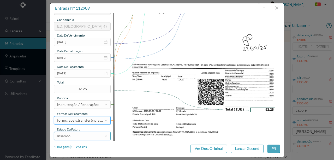
click at [73, 137] on div "Inserido" at bounding box center [80, 136] width 47 height 8
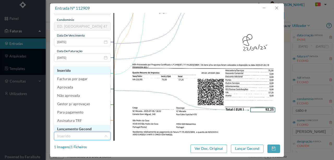
scroll to position [3, 0]
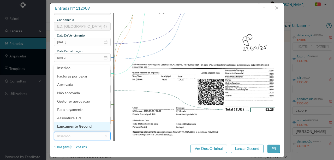
click at [75, 126] on li "Lançamento Gecond" at bounding box center [82, 126] width 56 height 8
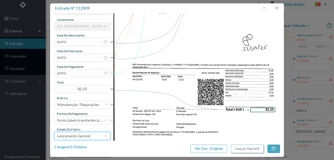
click at [250, 150] on button "Lançar Gecond" at bounding box center [247, 149] width 33 height 8
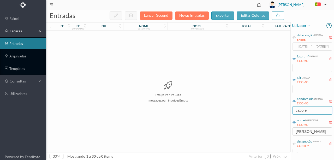
drag, startPoint x: 300, startPoint y: 110, endPoint x: 245, endPoint y: 112, distance: 55.6
click at [253, 110] on div "entradas Lançar Gecond Novas Entradas exportar editar colunas nº nº condomínio …" at bounding box center [190, 85] width 288 height 150
type input "vene"
click at [192, 14] on button "Novas Entradas" at bounding box center [192, 15] width 34 height 8
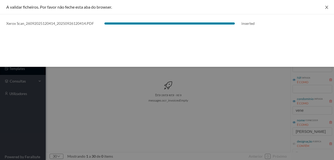
click at [329, 8] on button "Close" at bounding box center [326, 7] width 15 height 15
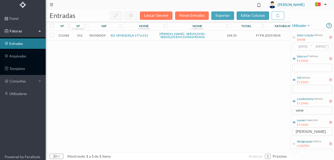
click at [98, 37] on span "901500429" at bounding box center [97, 35] width 16 height 4
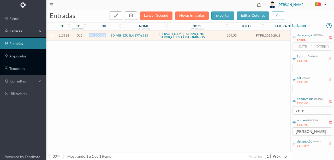
click at [98, 37] on span "901500429" at bounding box center [97, 35] width 16 height 4
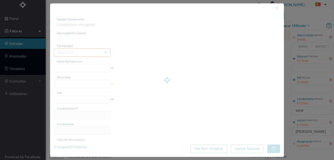
type input "FT FR.2025/2818"
type input "901500429"
type input "2025-08-29"
type input "104.55"
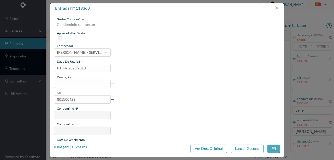
type input "512"
type input "ED. VENEZUELA 177 e 213"
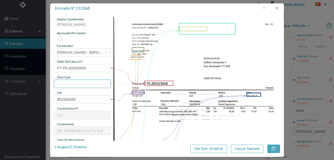
click at [61, 85] on input "text" at bounding box center [82, 84] width 57 height 8
type input "Verificar falta de agua na ent 183; Retificar"
